Goal: Information Seeking & Learning: Check status

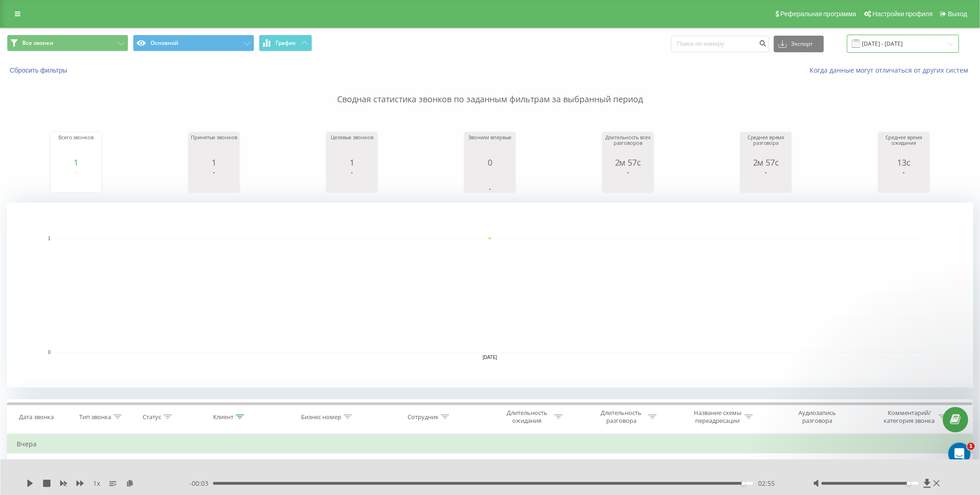
click at [880, 42] on input "20.08.2025 - 20.08.2025" at bounding box center [903, 44] width 112 height 18
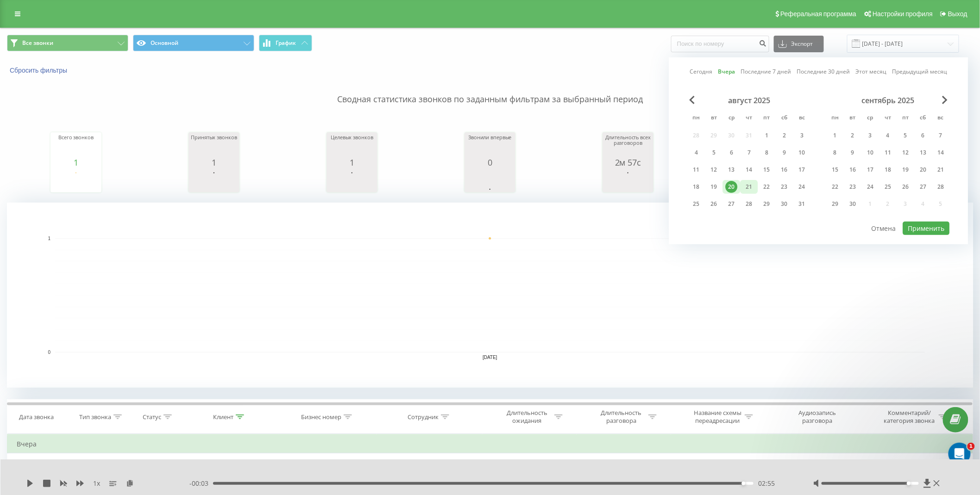
click at [752, 184] on div "21" at bounding box center [749, 187] width 12 height 12
click at [934, 225] on button "Применить" at bounding box center [926, 228] width 47 height 13
type input "[DATE] - [DATE]"
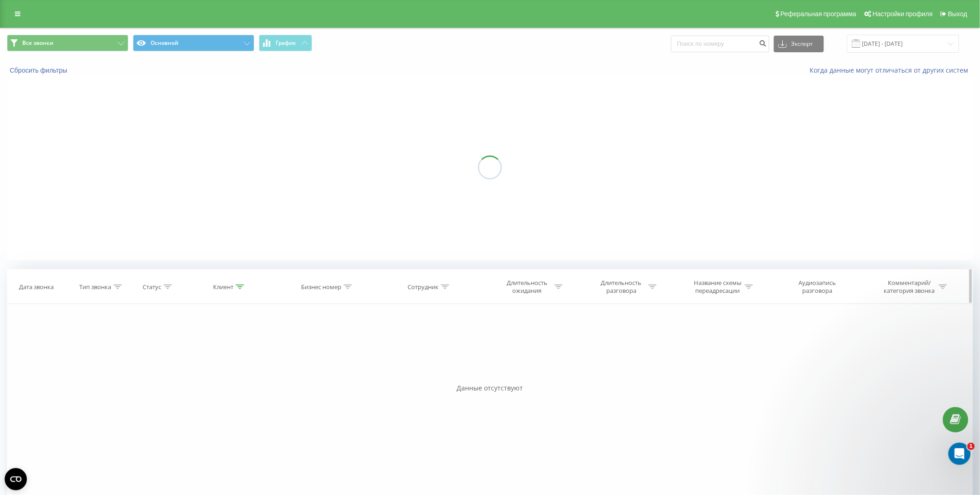
click at [241, 289] on div at bounding box center [240, 287] width 8 height 8
click at [229, 349] on input "380999732574" at bounding box center [230, 353] width 82 height 16
drag, startPoint x: 229, startPoint y: 349, endPoint x: 248, endPoint y: 370, distance: 28.5
click at [230, 350] on input "380999732574" at bounding box center [230, 353] width 82 height 16
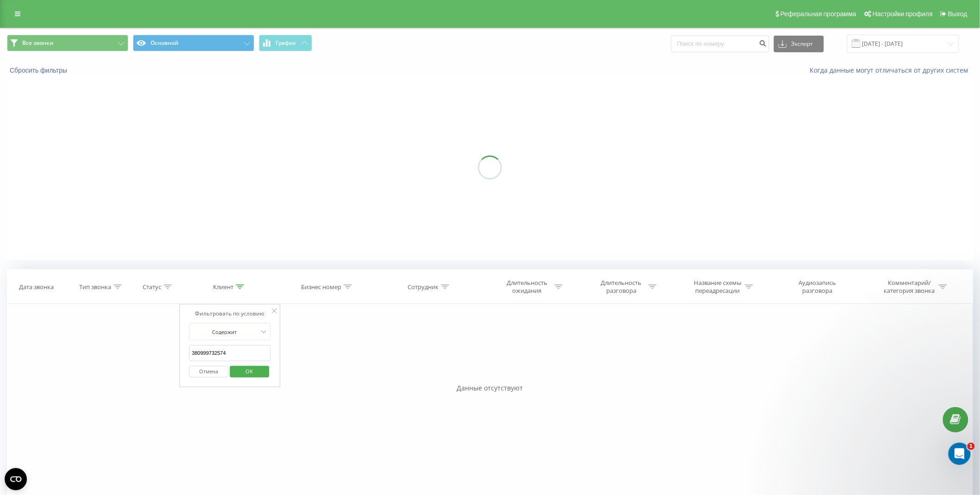
click at [252, 371] on span "OK" at bounding box center [250, 371] width 26 height 14
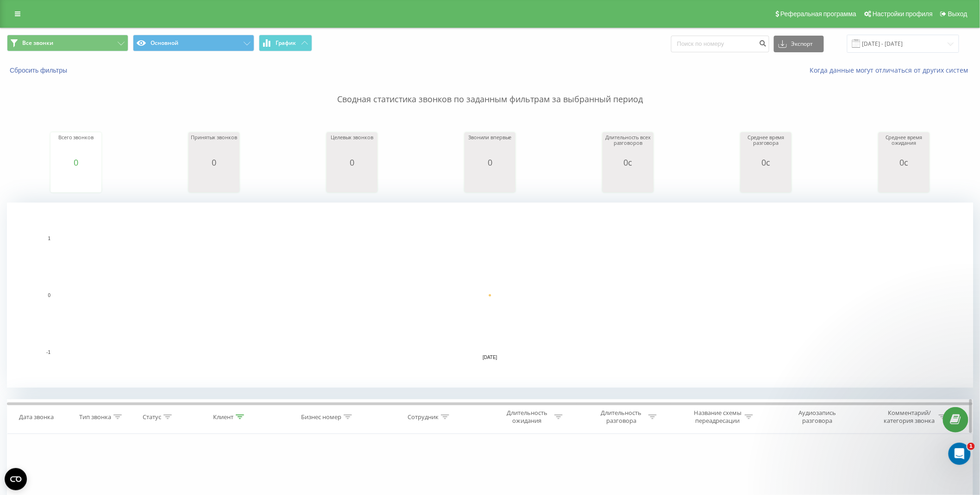
click at [238, 417] on icon at bounding box center [240, 417] width 8 height 5
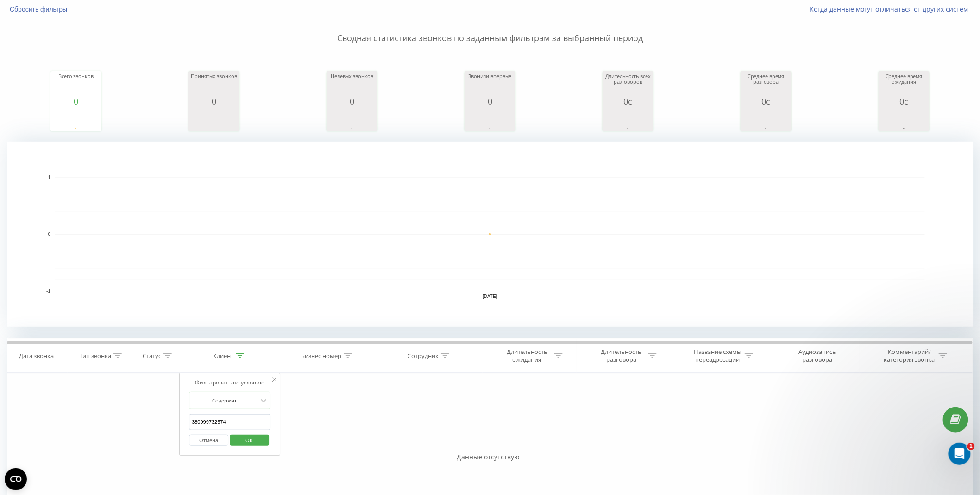
scroll to position [103, 0]
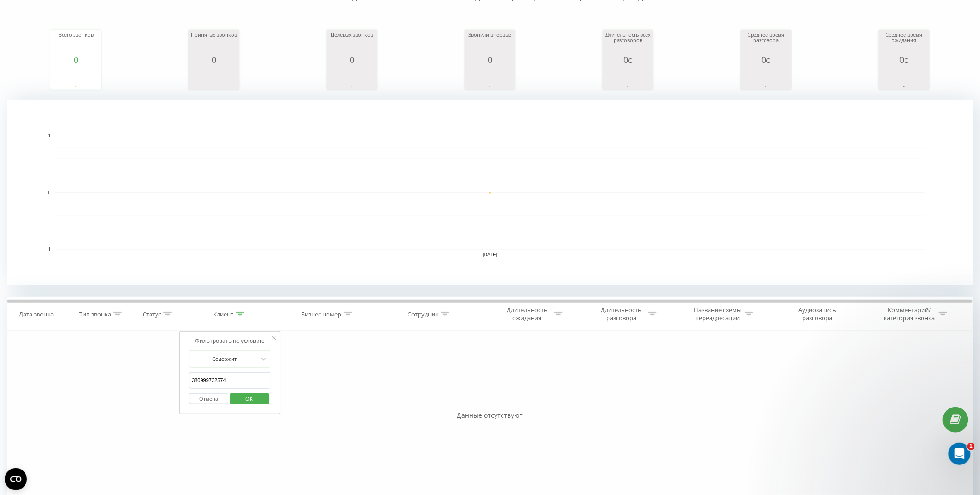
click at [245, 377] on input "380999732574" at bounding box center [230, 381] width 82 height 16
click at [246, 397] on span "OK" at bounding box center [250, 399] width 26 height 14
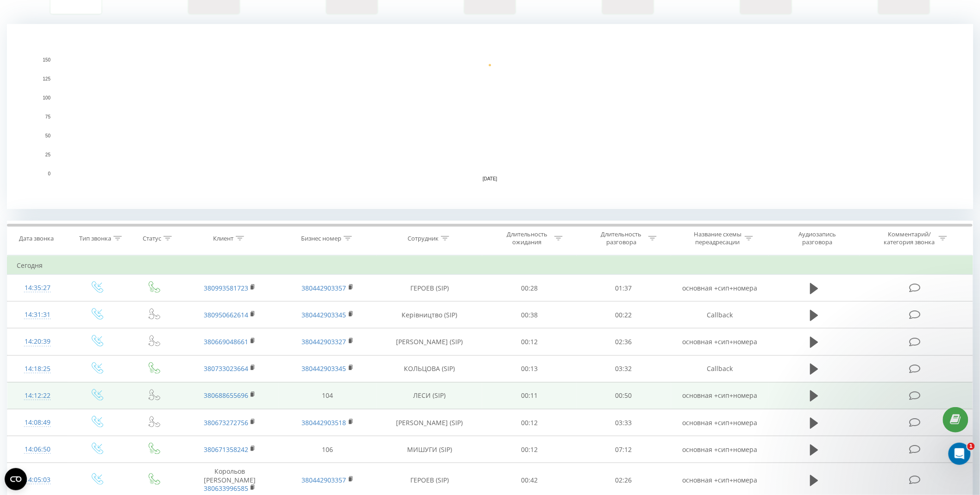
scroll to position [257, 0]
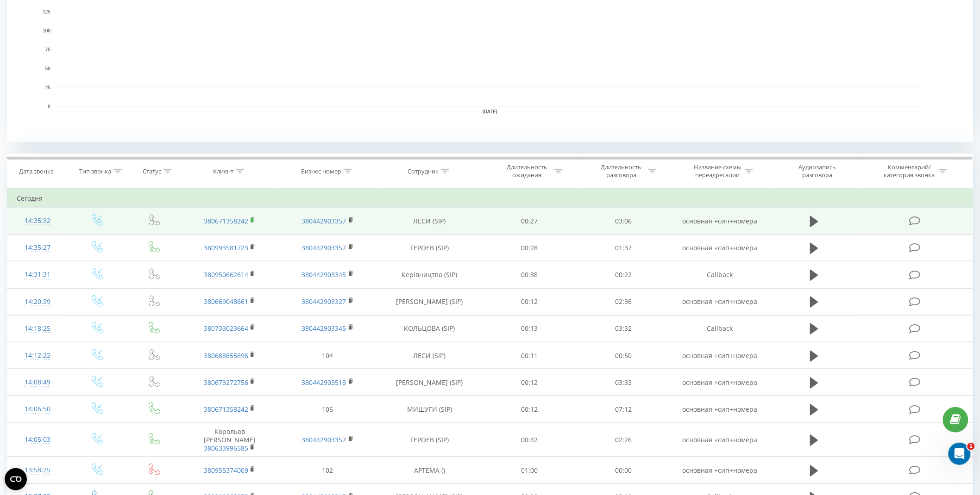
click at [253, 219] on rect at bounding box center [252, 221] width 3 height 4
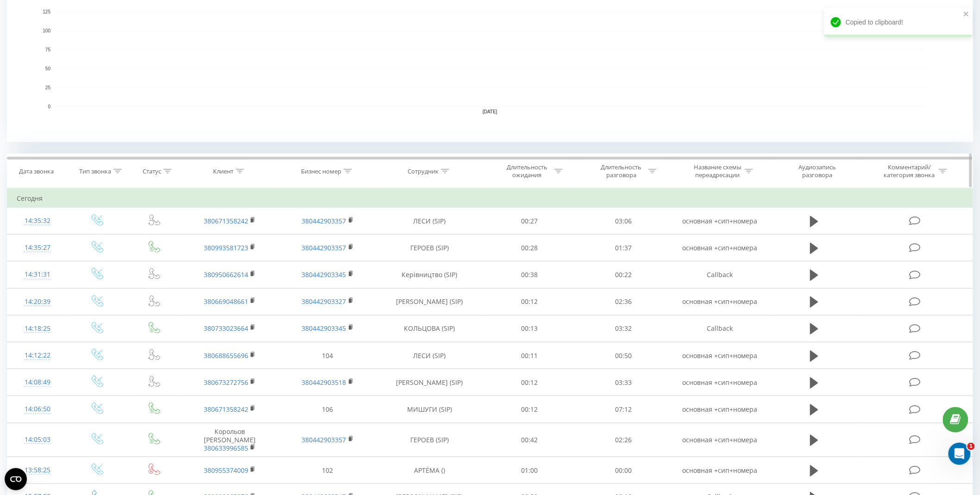
click at [241, 170] on icon at bounding box center [240, 171] width 8 height 5
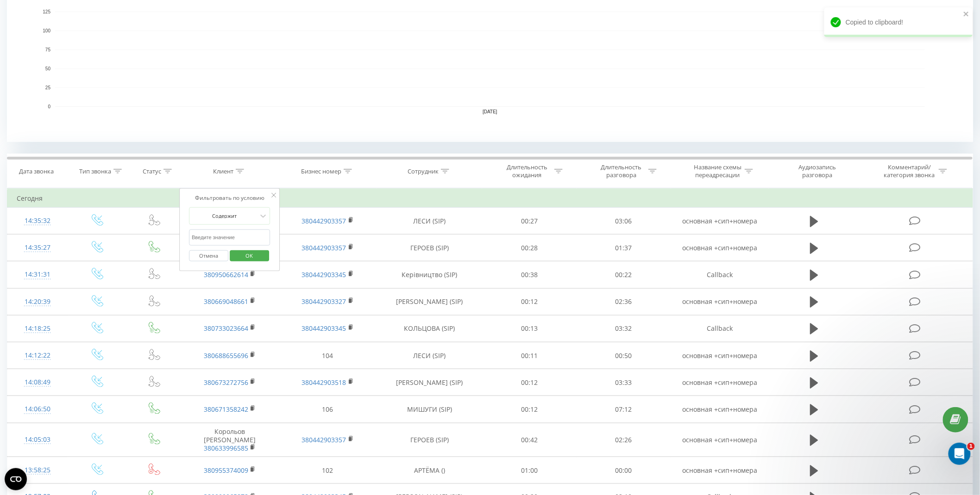
click at [254, 239] on input "text" at bounding box center [230, 238] width 82 height 16
type input "0671358242"
click at [253, 254] on span "OK" at bounding box center [249, 256] width 26 height 14
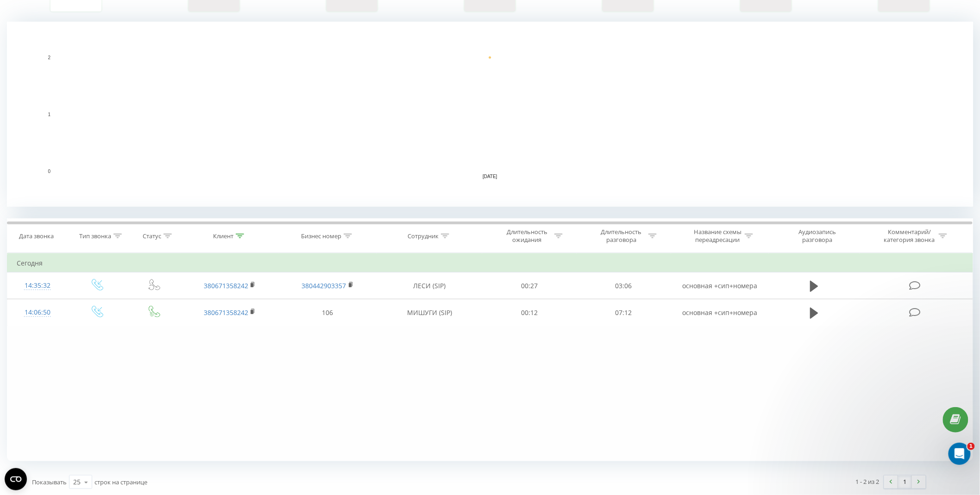
scroll to position [182, 0]
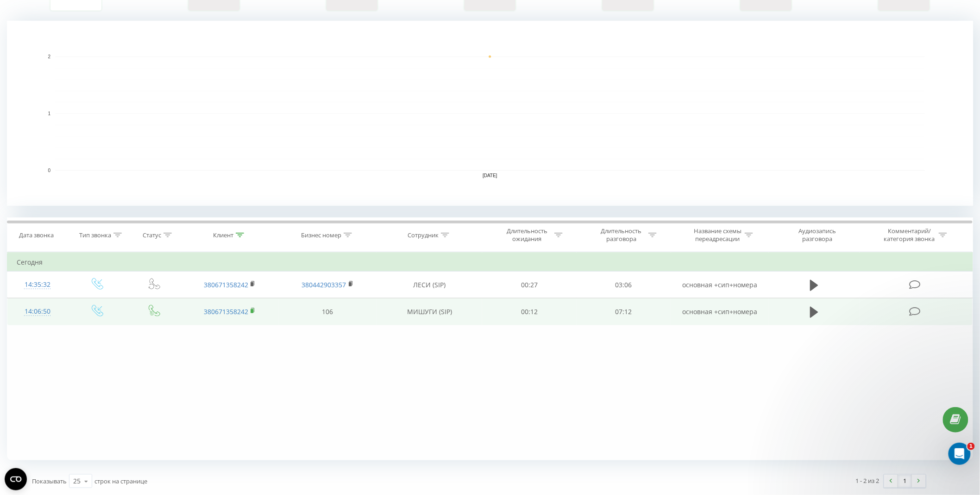
click at [252, 310] on rect at bounding box center [252, 311] width 3 height 4
